Goal: Navigation & Orientation: Find specific page/section

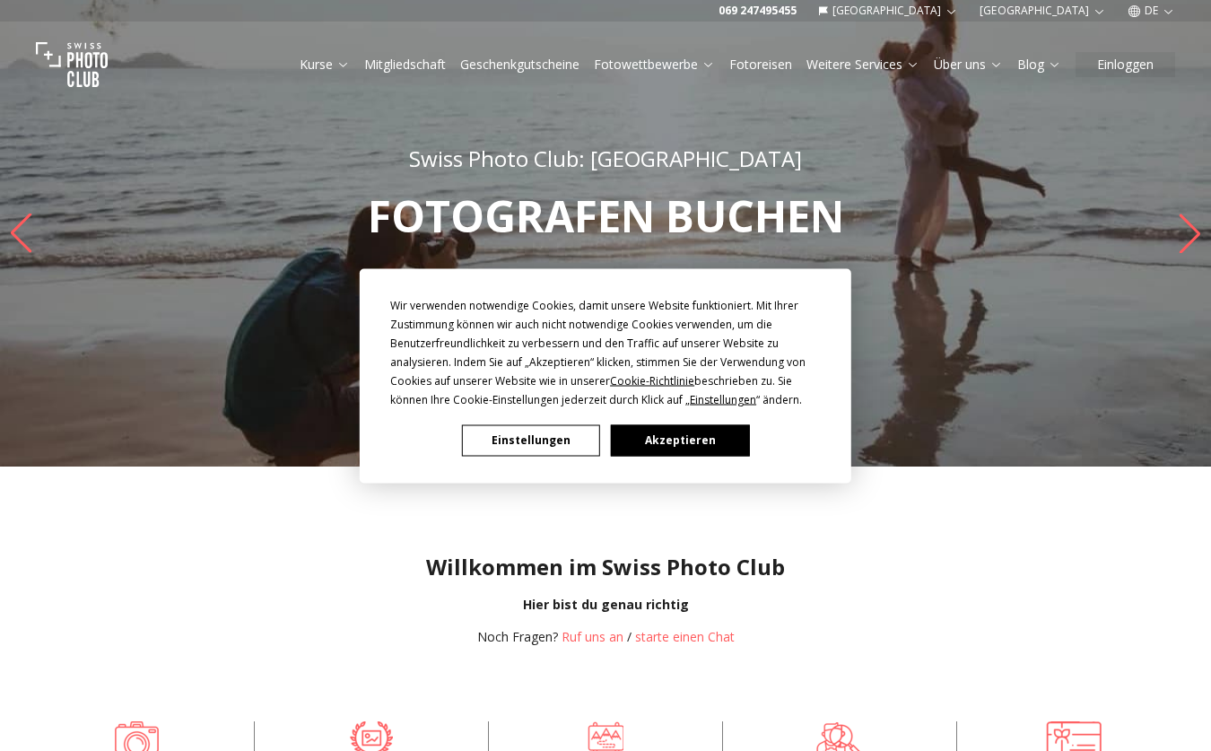
click at [672, 436] on button "Akzeptieren" at bounding box center [680, 439] width 138 height 31
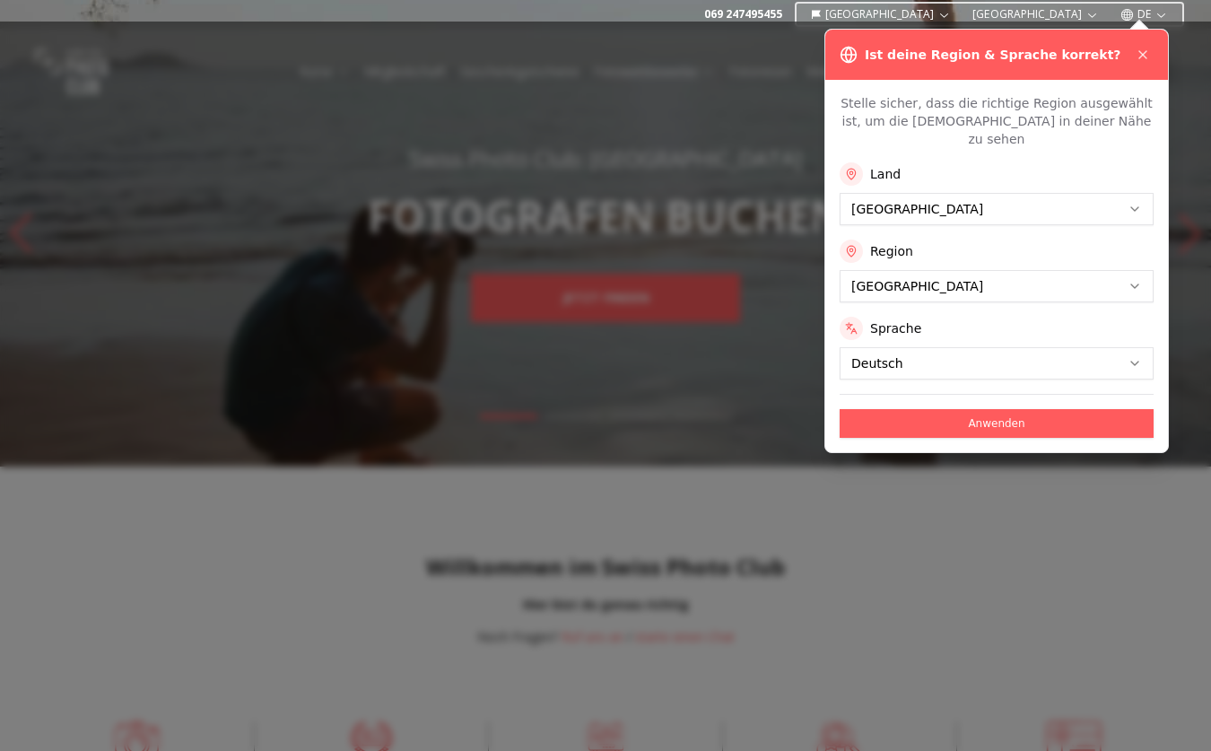
click at [915, 409] on button "Anwenden" at bounding box center [996, 423] width 314 height 29
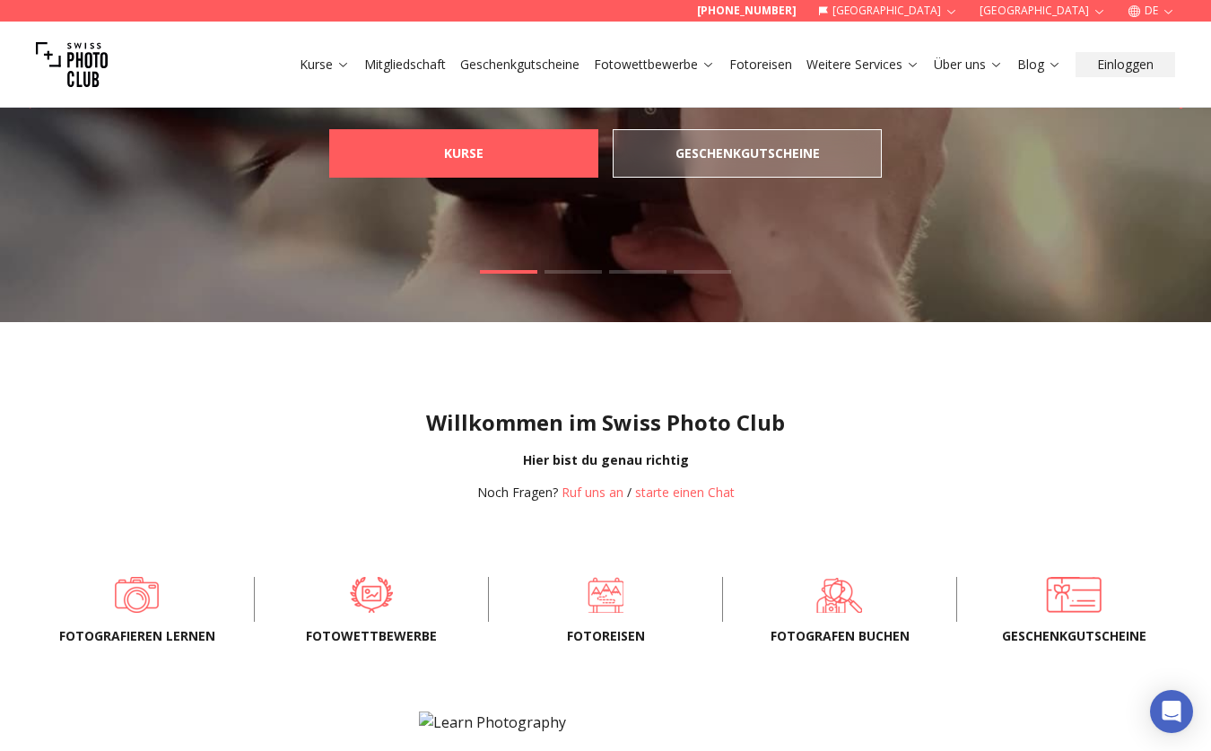
scroll to position [270, 0]
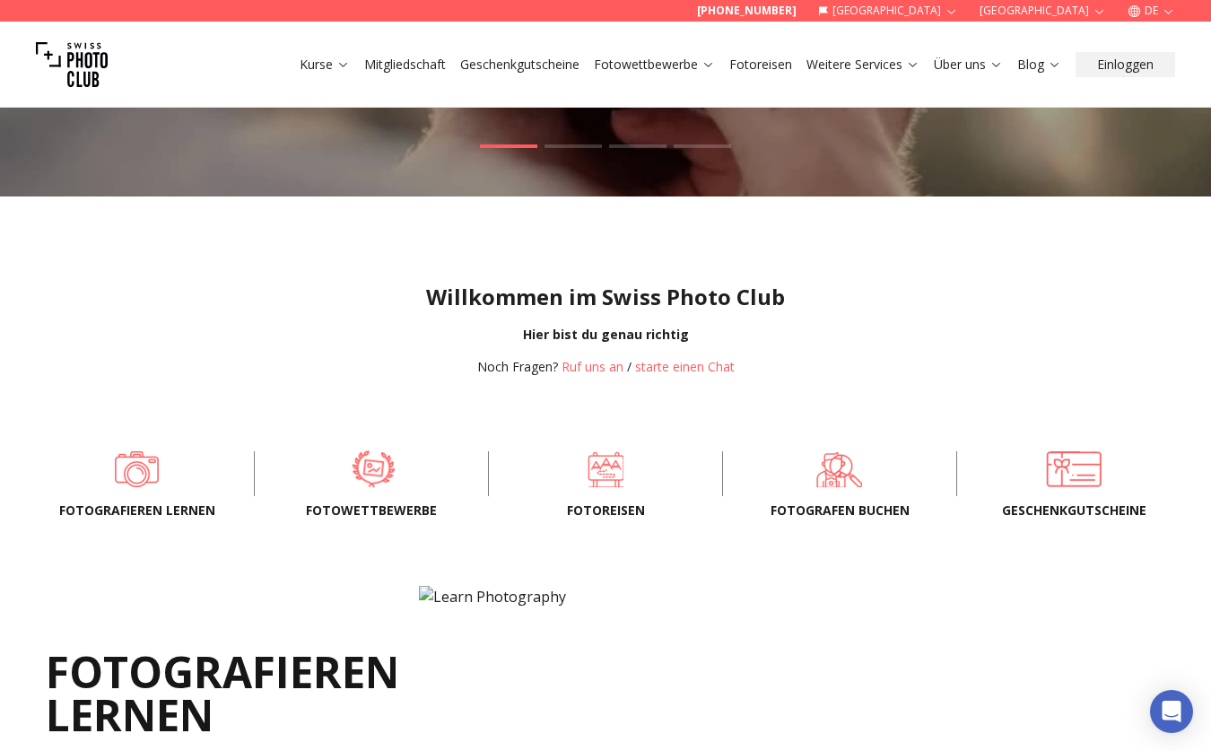
click at [379, 482] on span at bounding box center [373, 469] width 178 height 54
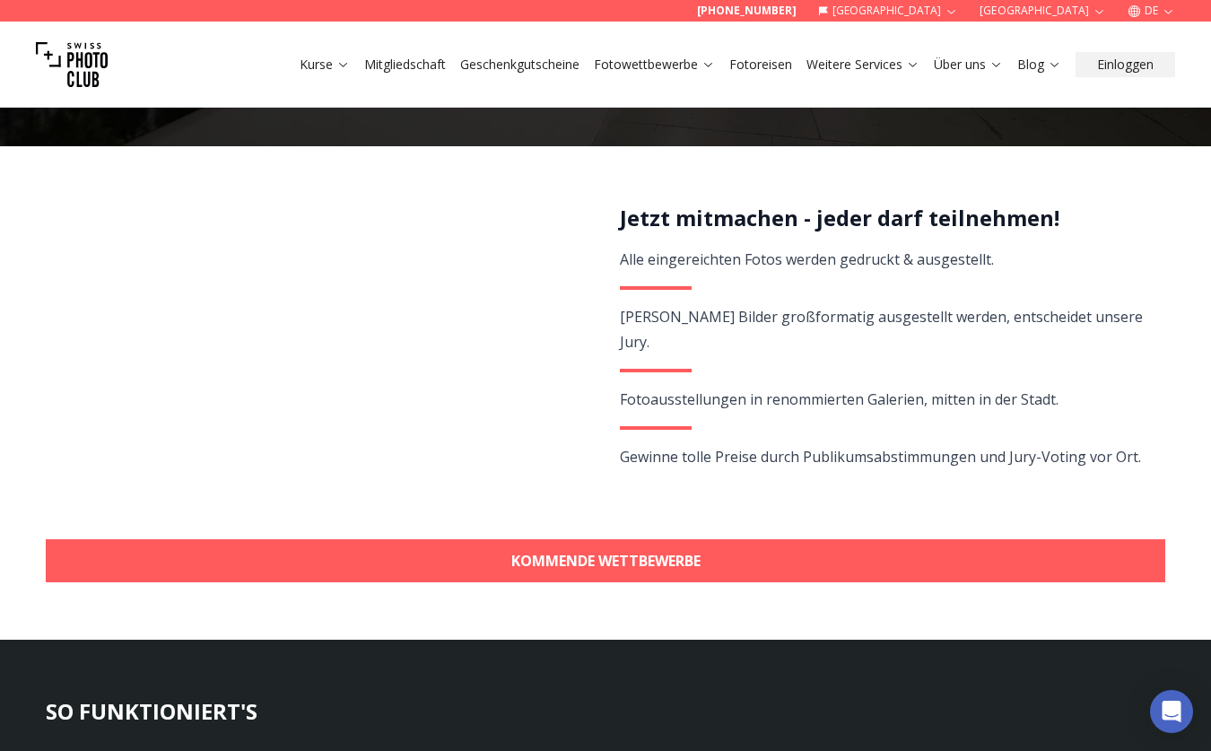
scroll to position [422, 0]
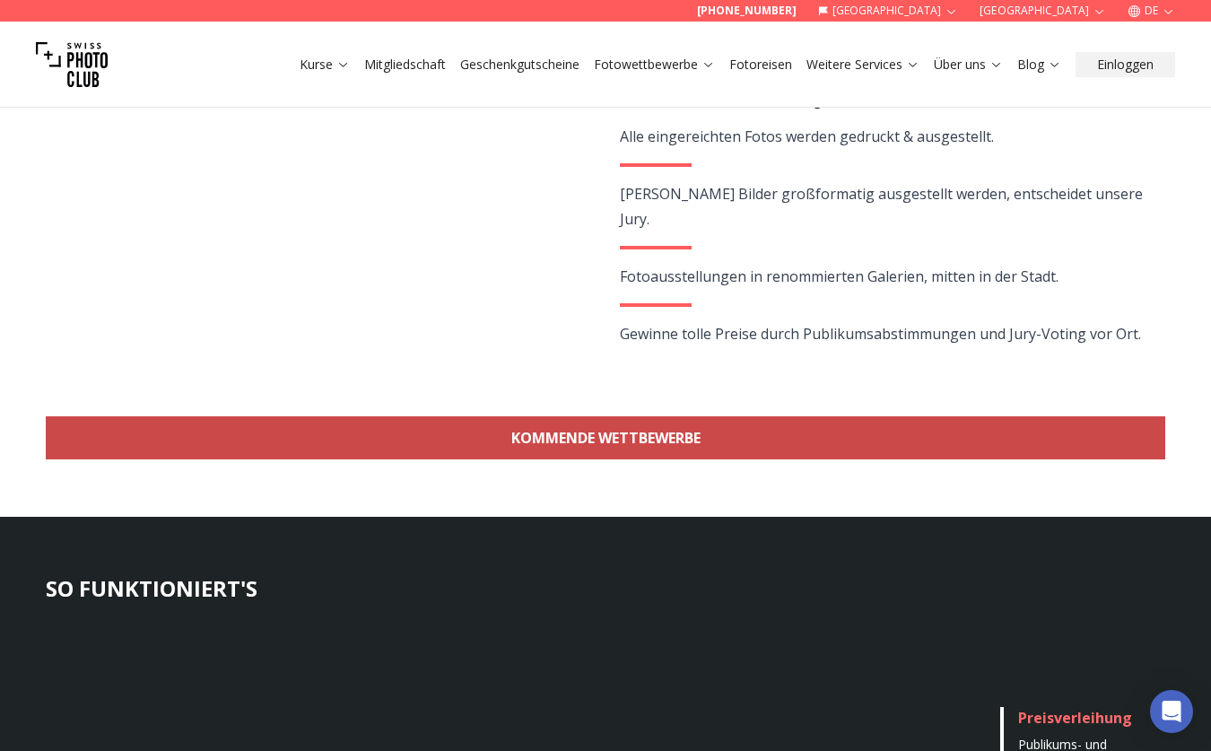
click at [640, 452] on link "KOMMENDE WETTBEWERBE" at bounding box center [605, 437] width 1119 height 43
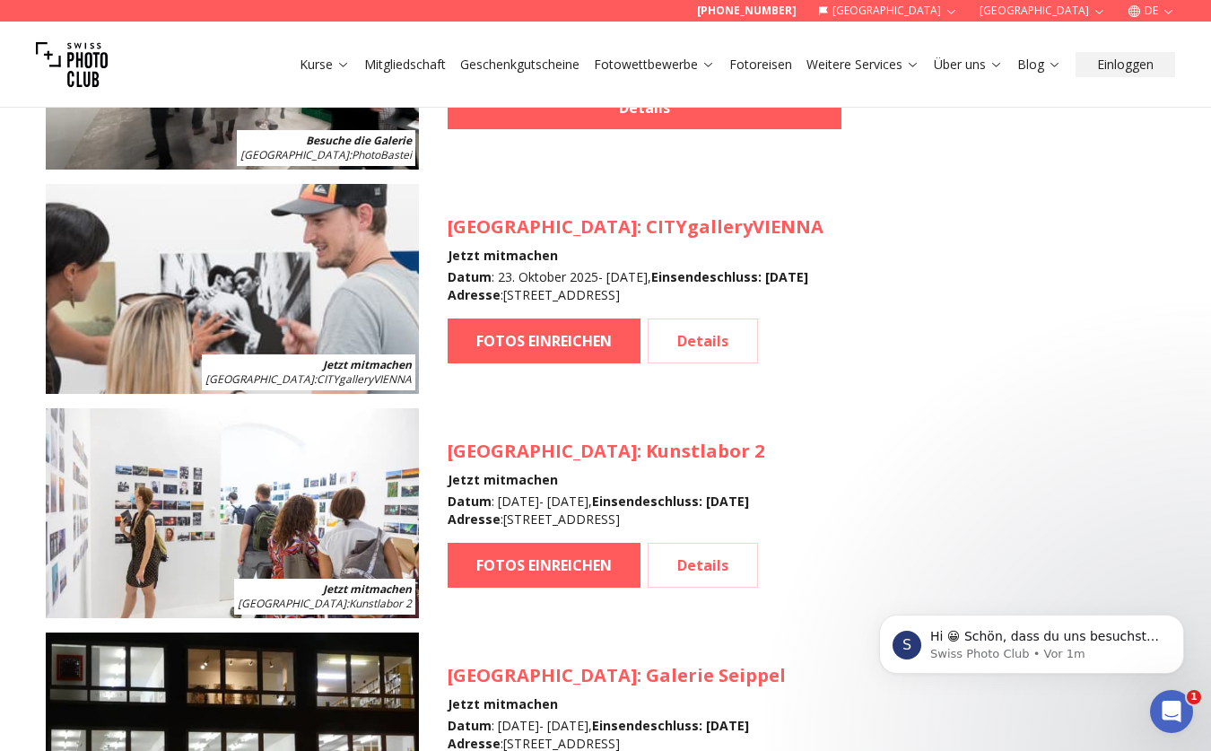
scroll to position [1828, 0]
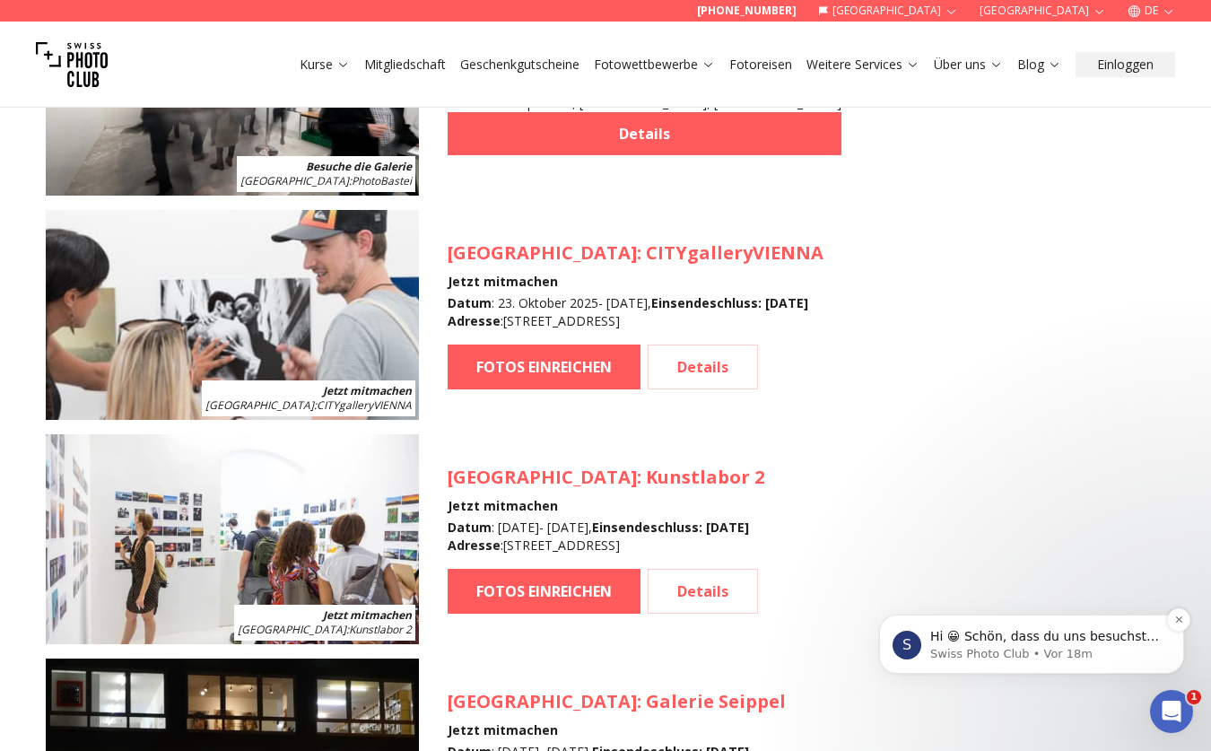
click at [1032, 637] on p "Hi 😀 Schön, dass du uns besuchst. Stell' uns gerne jederzeit Fragen oder hinter…" at bounding box center [1045, 637] width 231 height 18
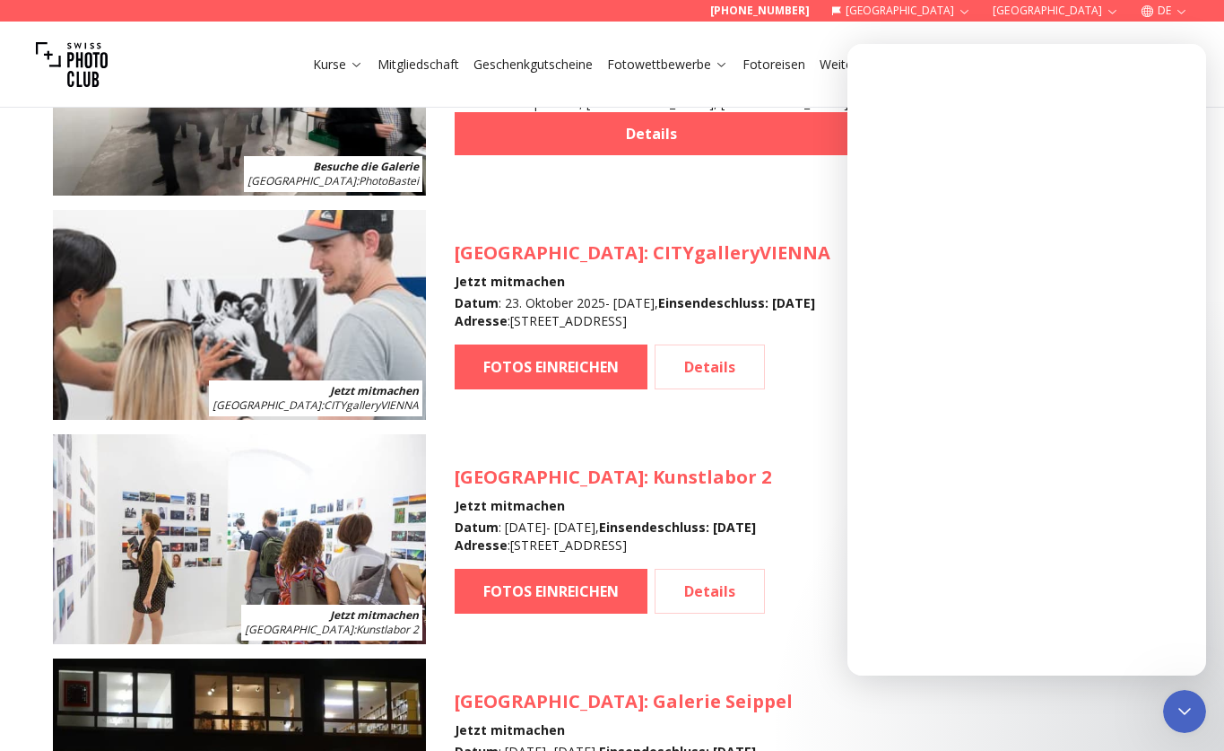
scroll to position [0, 0]
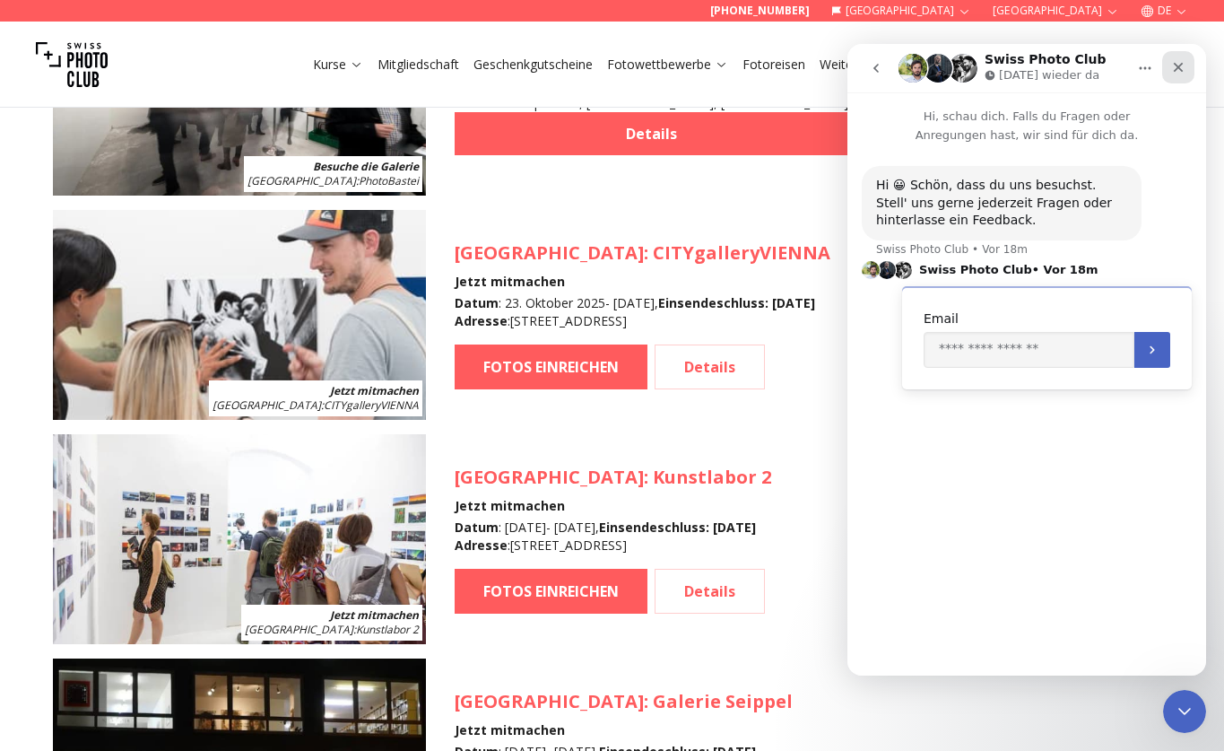
click at [1175, 69] on icon "Schließen" at bounding box center [1178, 67] width 14 height 14
